Goal: Check status: Check status

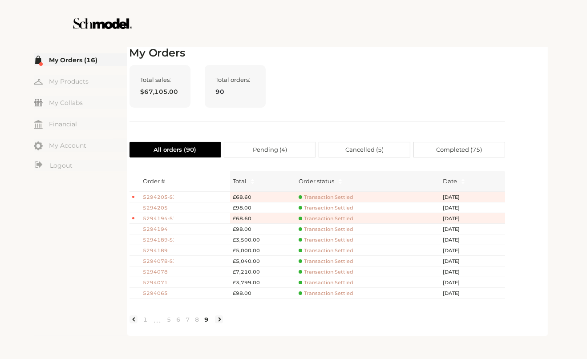
click at [464, 43] on div at bounding box center [294, 23] width 502 height 47
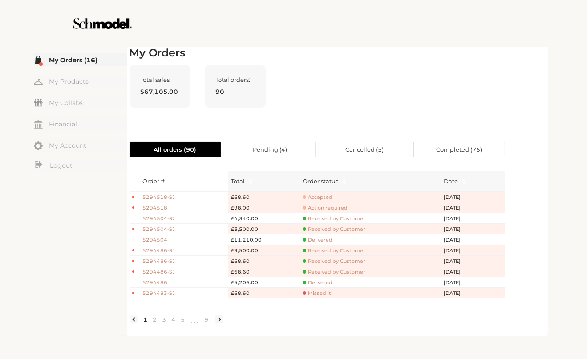
click at [535, 125] on div "My Orders Total sales: $67,105.00 Total orders: 90 All orders ( 90 ) Pending ( …" at bounding box center [337, 190] width 416 height 287
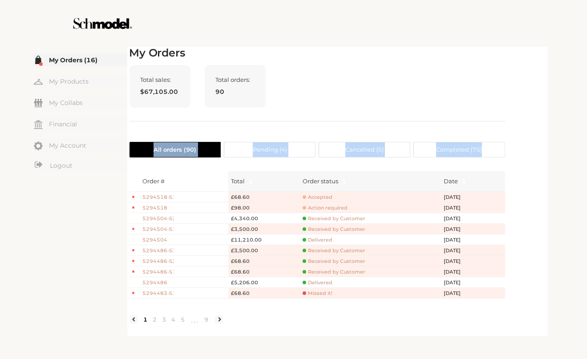
drag, startPoint x: 543, startPoint y: 120, endPoint x: 530, endPoint y: 134, distance: 19.2
click at [530, 134] on div "My Orders Total sales: $67,105.00 Total orders: 90 All orders ( 90 ) Pending ( …" at bounding box center [337, 190] width 416 height 287
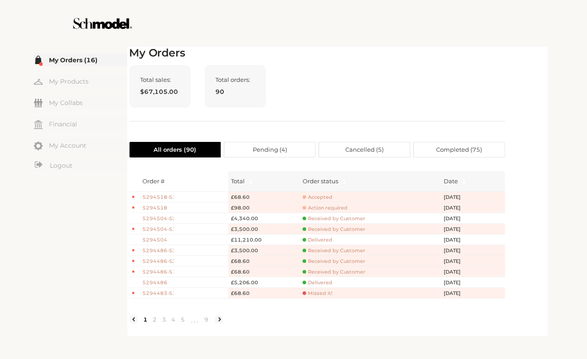
click at [320, 68] on div "Total sales: $67,105.00 Total orders: 90" at bounding box center [316, 93] width 375 height 56
click at [208, 323] on link "9" at bounding box center [206, 319] width 9 height 8
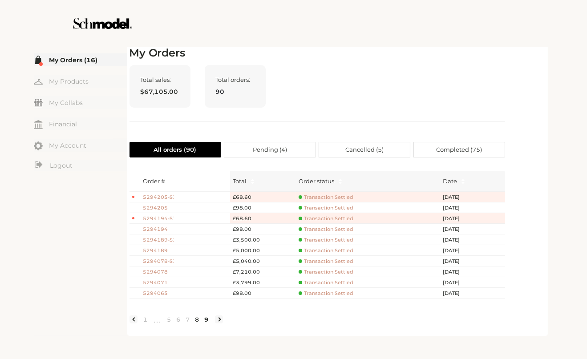
click at [197, 323] on link "8" at bounding box center [197, 319] width 9 height 8
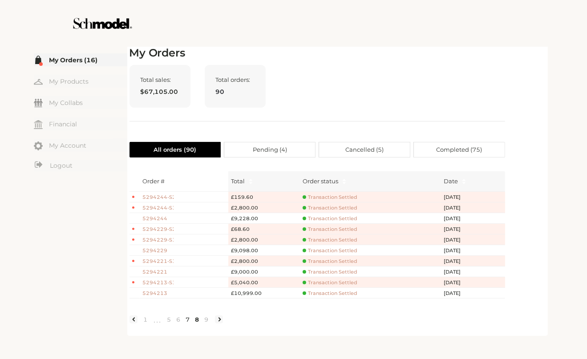
click at [188, 323] on link "7" at bounding box center [187, 319] width 9 height 8
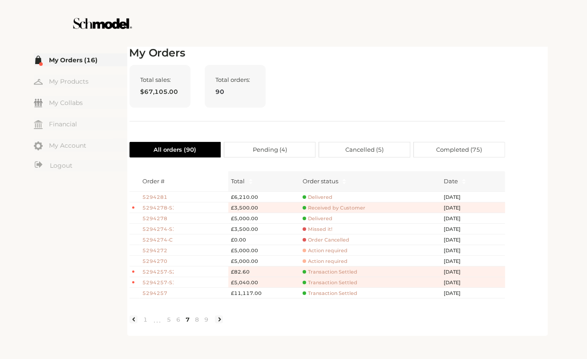
click at [565, 258] on div "☰ My Orders (16) My Products My Collabs Dashboard Financial My Account Logout I…" at bounding box center [293, 189] width 564 height 291
click at [486, 28] on div at bounding box center [294, 23] width 502 height 47
drag, startPoint x: 484, startPoint y: 28, endPoint x: 439, endPoint y: 24, distance: 45.5
click at [439, 24] on div at bounding box center [294, 23] width 502 height 47
drag, startPoint x: 514, startPoint y: 68, endPoint x: 506, endPoint y: 73, distance: 9.8
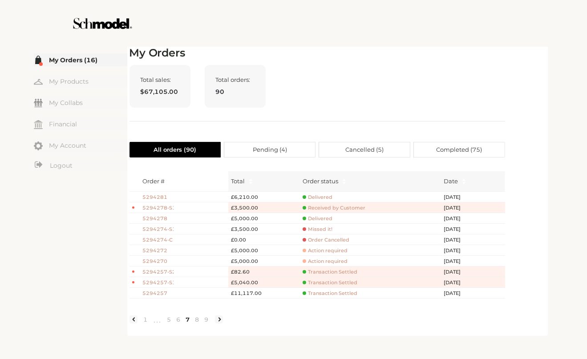
click at [506, 73] on div "My Orders Total sales: $67,105.00 Total orders: 90 All orders ( 90 ) Pending ( …" at bounding box center [337, 190] width 416 height 287
drag, startPoint x: 506, startPoint y: 73, endPoint x: 468, endPoint y: 64, distance: 38.8
click at [468, 64] on div "My Orders Total sales: $67,105.00 Total orders: 90 All orders ( 90 ) Pending ( …" at bounding box center [337, 190] width 416 height 287
